Goal: Task Accomplishment & Management: Use online tool/utility

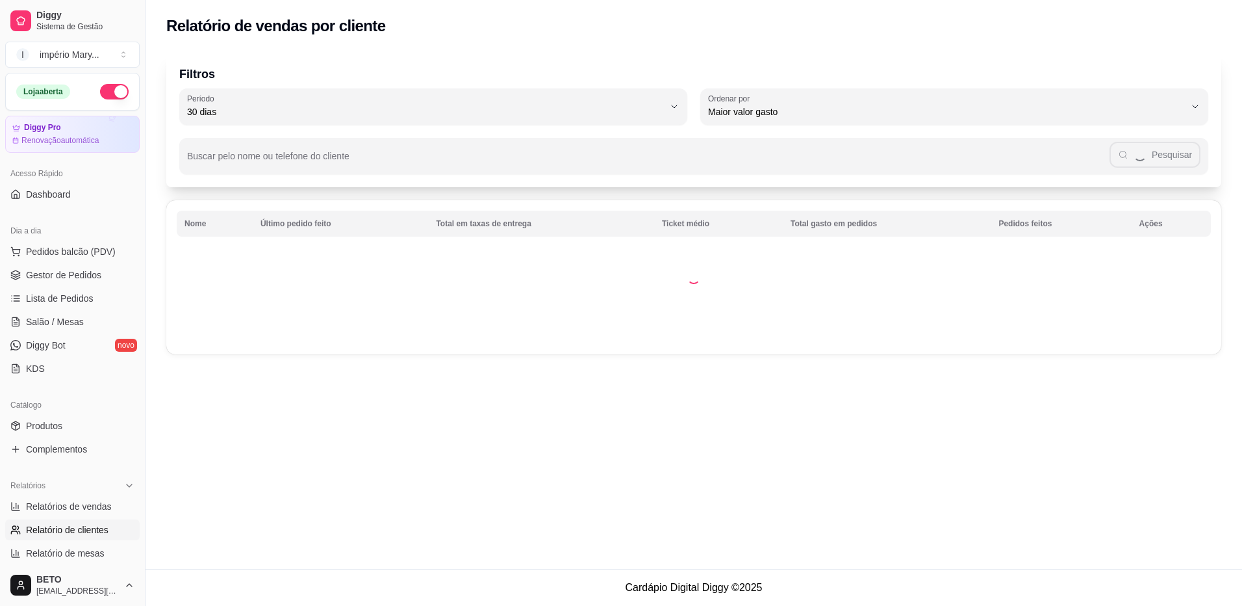
select select "30"
select select "HIGHEST_TOTAL_SPENT_WITH_ORDERS"
click at [57, 413] on div "Catálogo" at bounding box center [72, 404] width 134 height 21
click at [66, 422] on link "Produtos" at bounding box center [72, 425] width 134 height 21
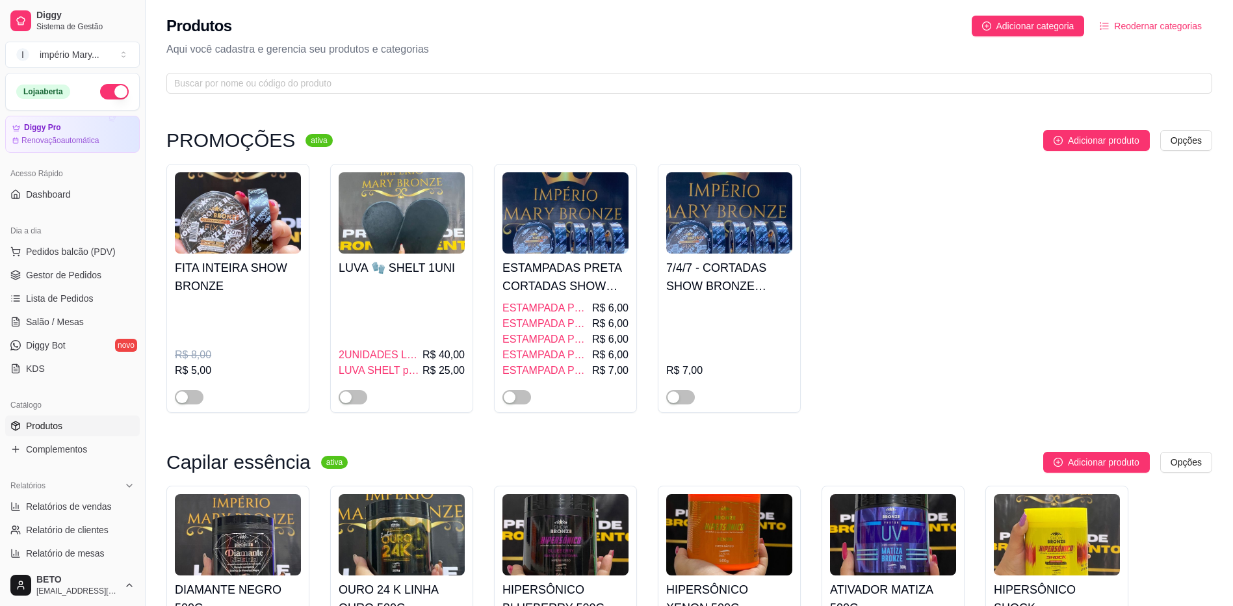
click at [365, 71] on div "Produtos Adicionar categoria Reodernar categorias Aqui você cadastra e gerencia…" at bounding box center [689, 50] width 1087 height 101
click at [377, 84] on input "text" at bounding box center [683, 83] width 1019 height 14
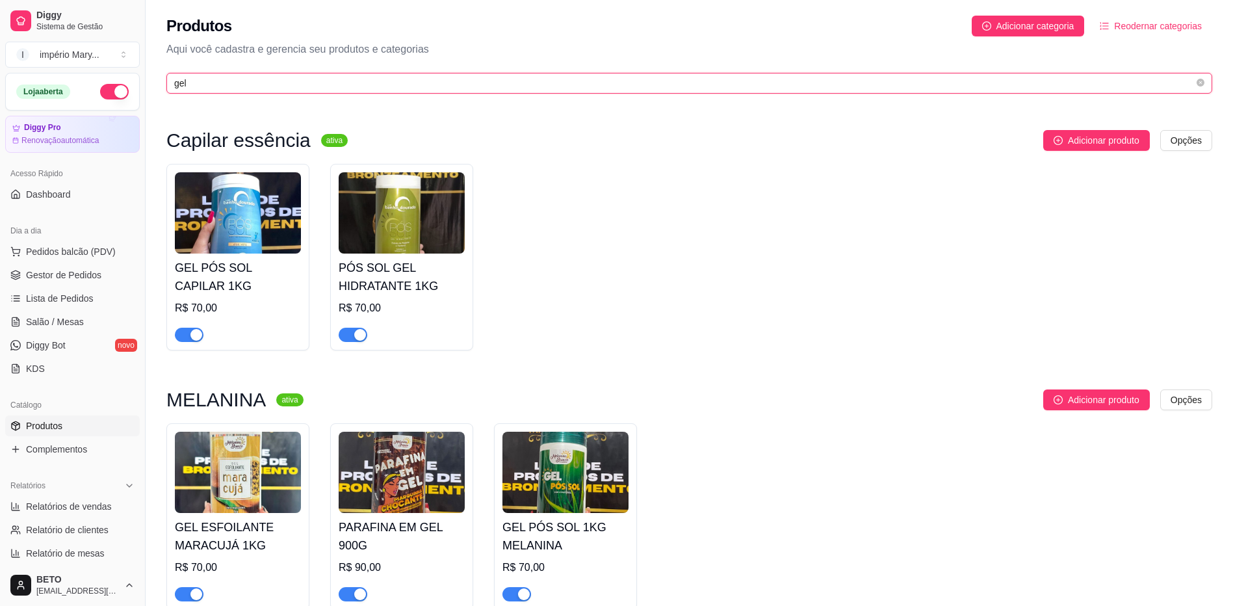
click at [574, 88] on input "gel" at bounding box center [683, 83] width 1019 height 14
type input "g"
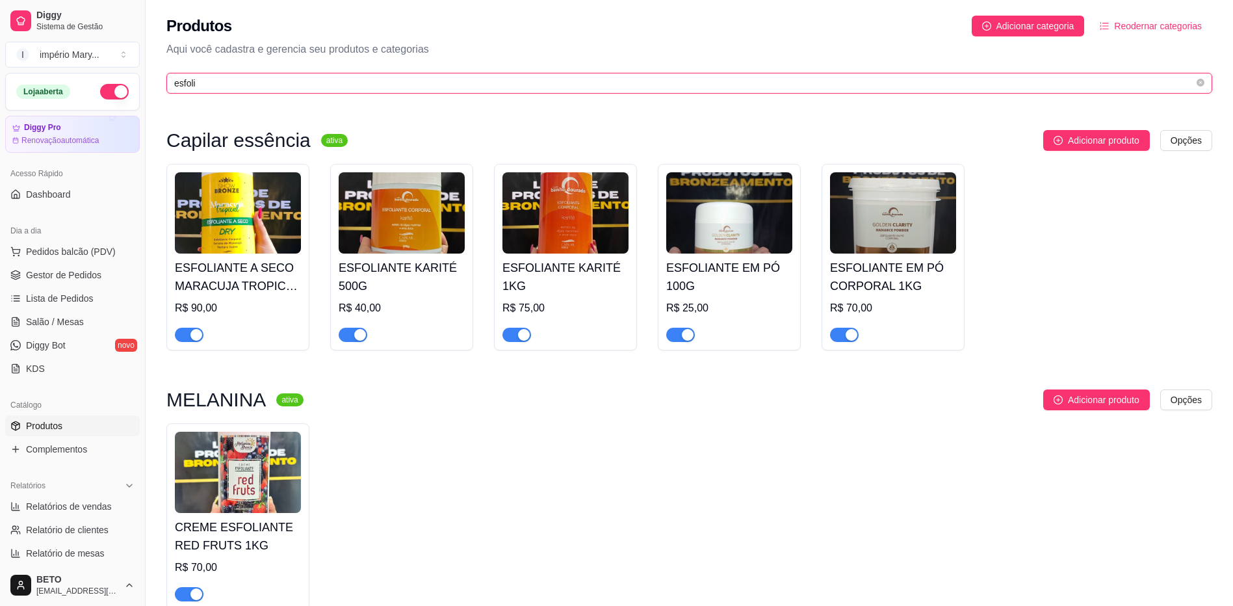
click at [692, 86] on input "esfoli" at bounding box center [683, 83] width 1019 height 14
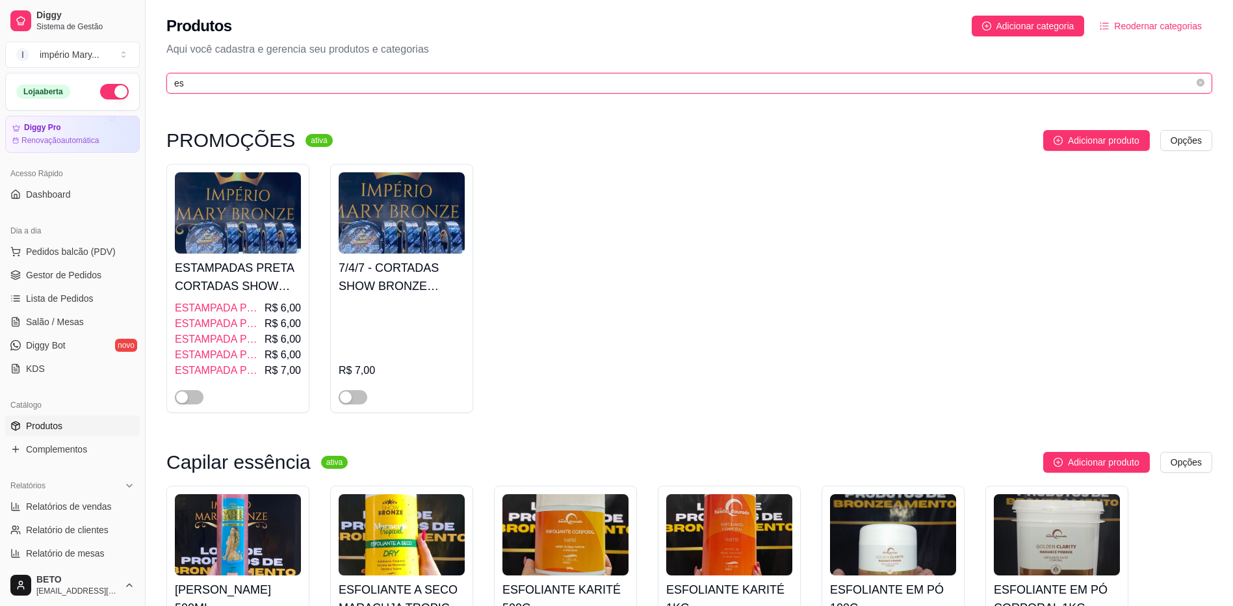
type input "e"
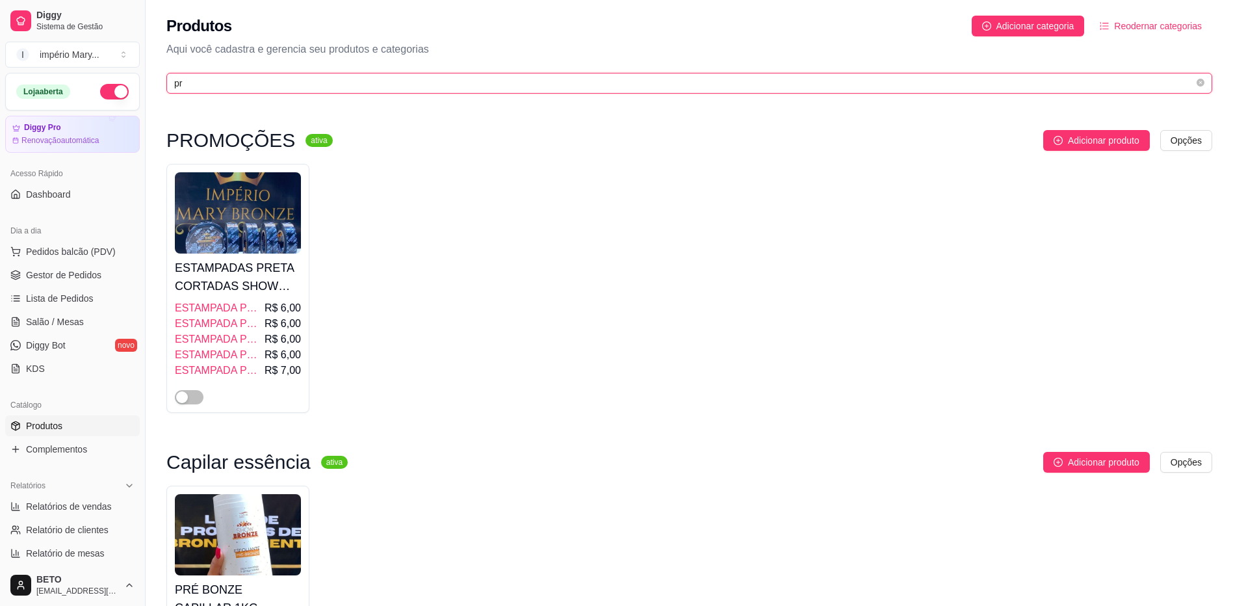
type input "p"
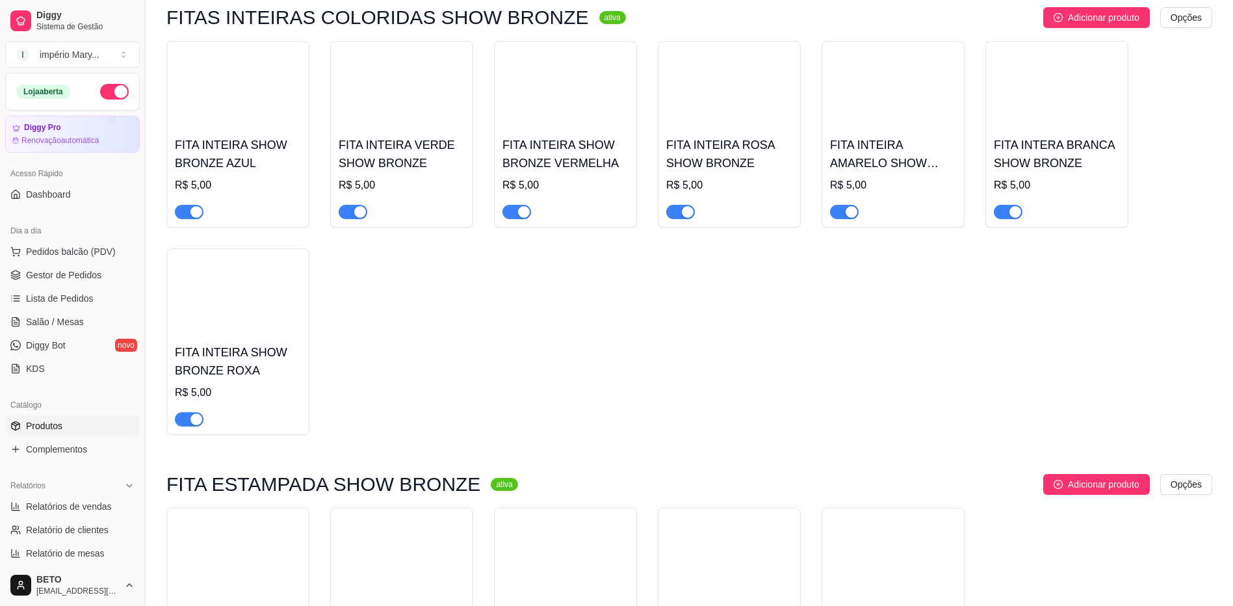
scroll to position [5061, 0]
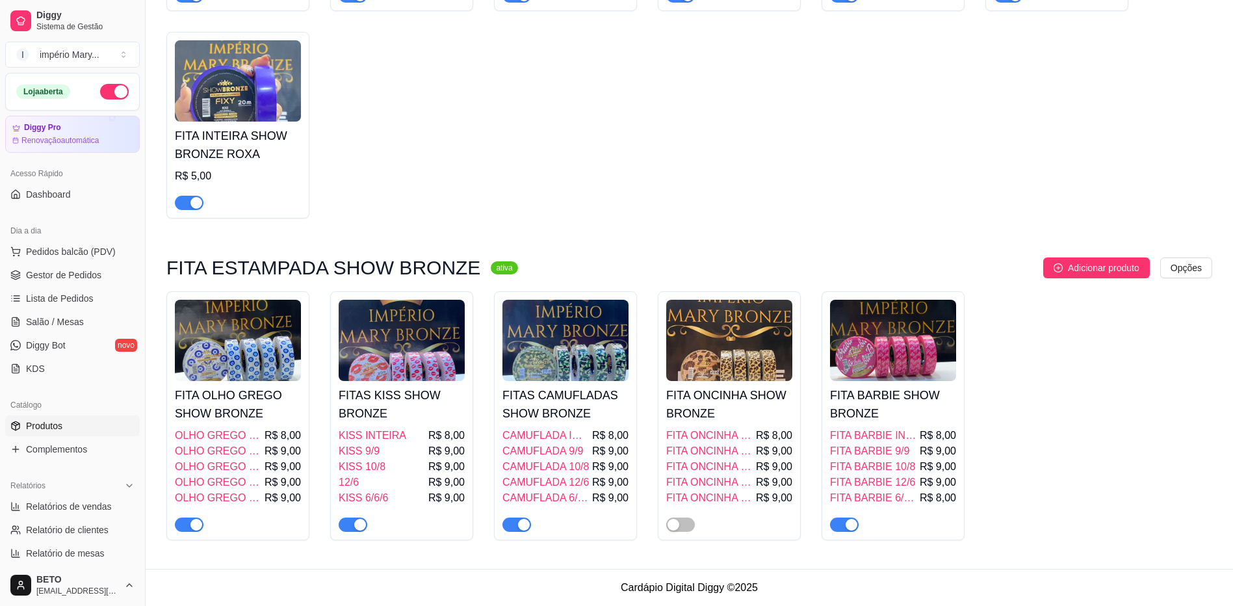
type input "bronz"
